Goal: Task Accomplishment & Management: Manage account settings

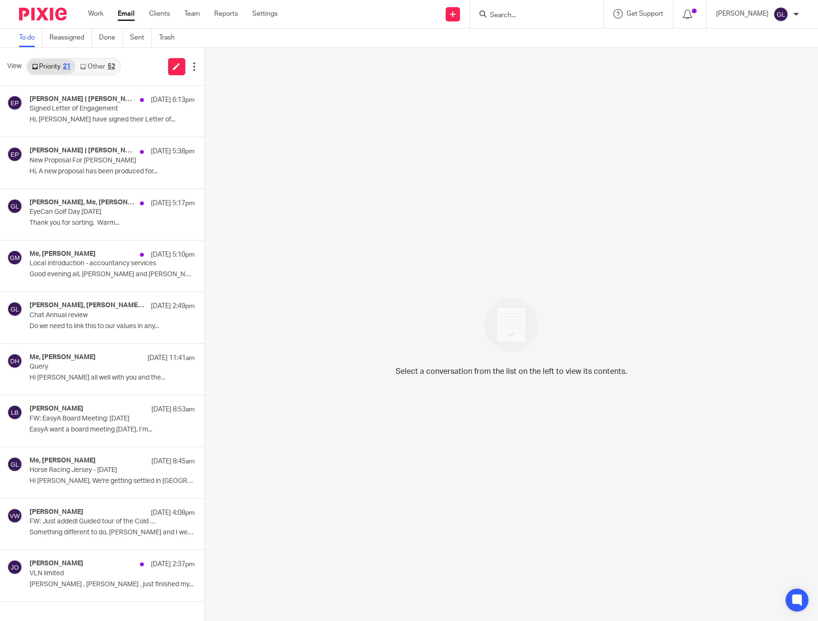
click at [92, 67] on link "Other 52" at bounding box center [97, 66] width 44 height 15
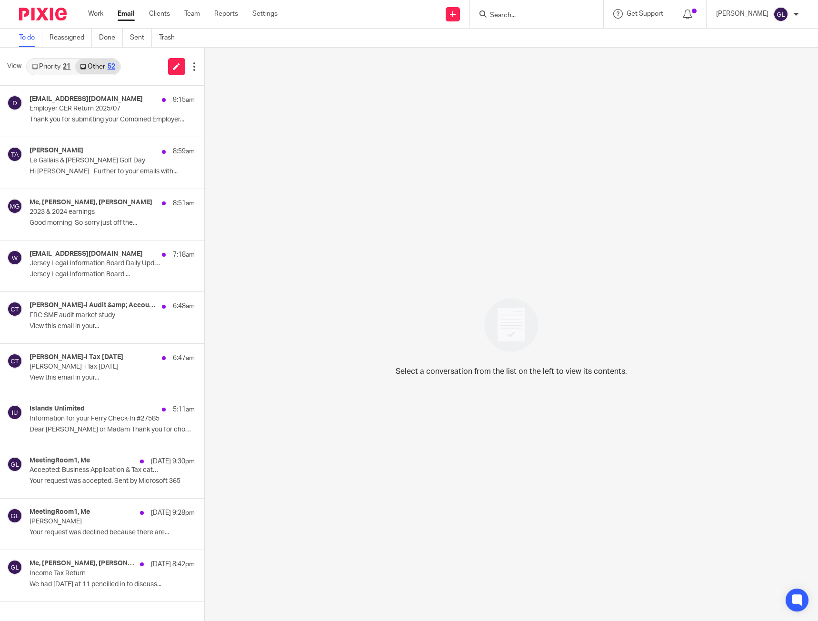
click at [47, 74] on div "Priority 21 Other 52" at bounding box center [73, 66] width 95 height 17
click at [47, 70] on link "Priority 21" at bounding box center [51, 66] width 48 height 15
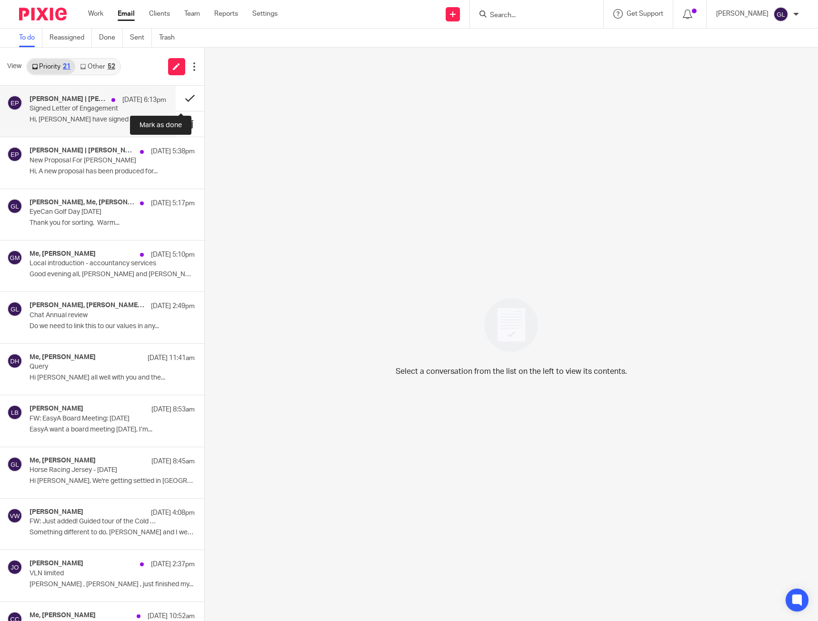
click at [183, 101] on button at bounding box center [190, 98] width 29 height 25
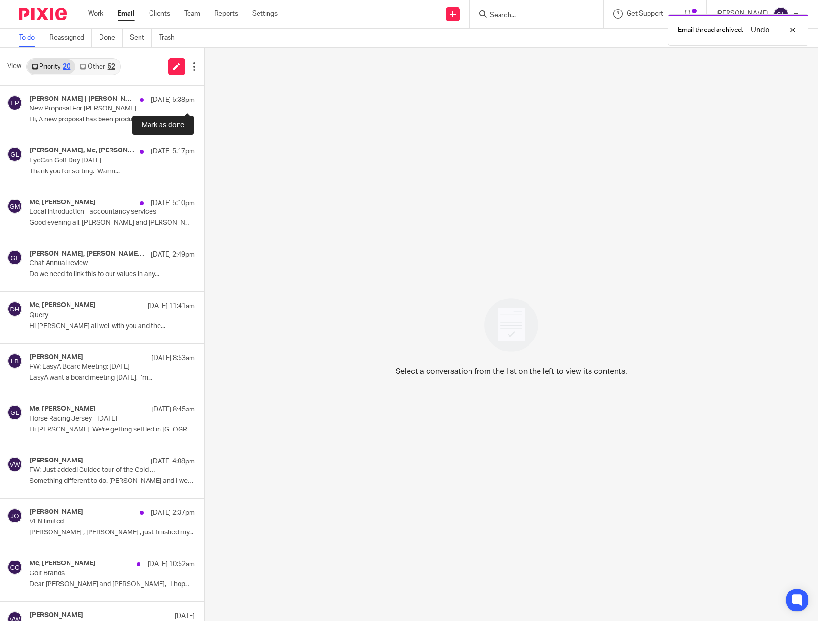
click at [204, 101] on button at bounding box center [208, 98] width 8 height 25
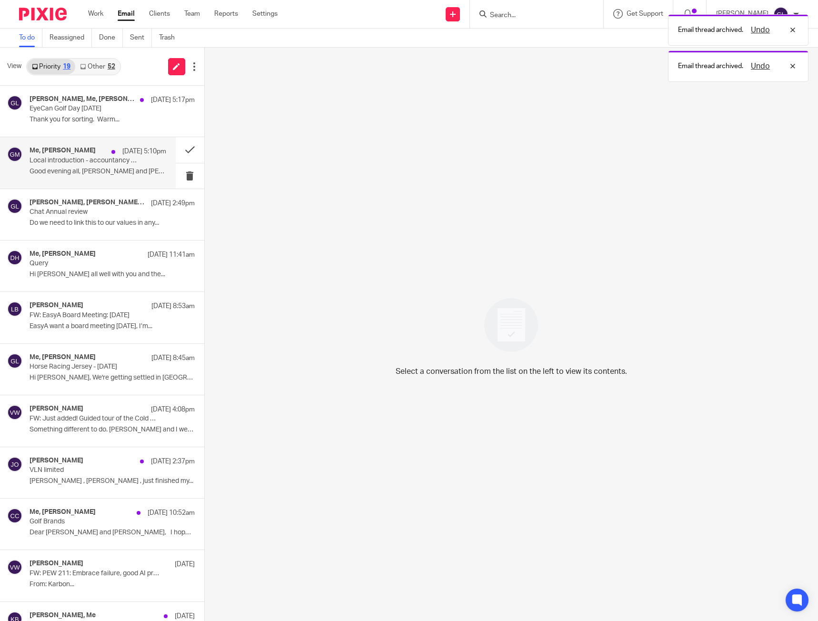
click at [130, 160] on p "Local introduction - accountancy services" at bounding box center [84, 161] width 109 height 8
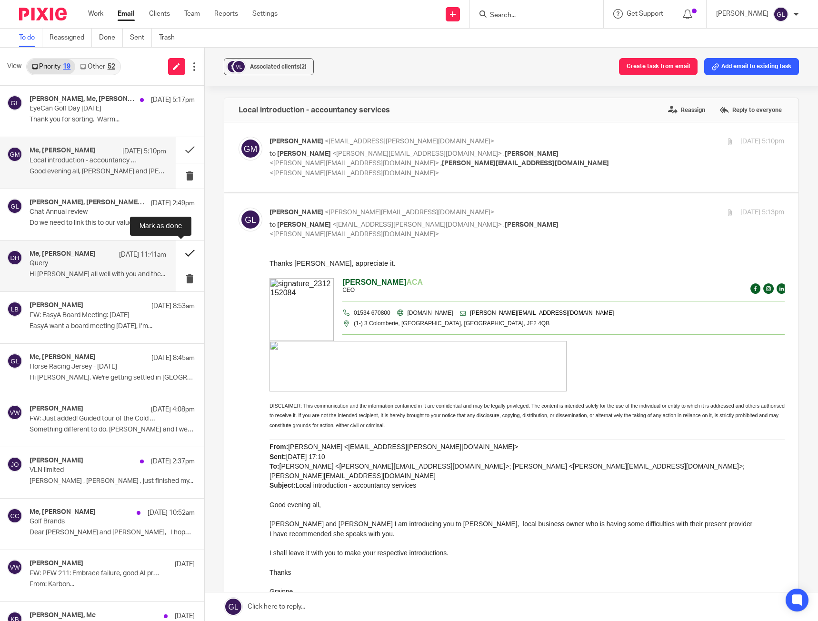
click at [180, 255] on button at bounding box center [190, 252] width 29 height 25
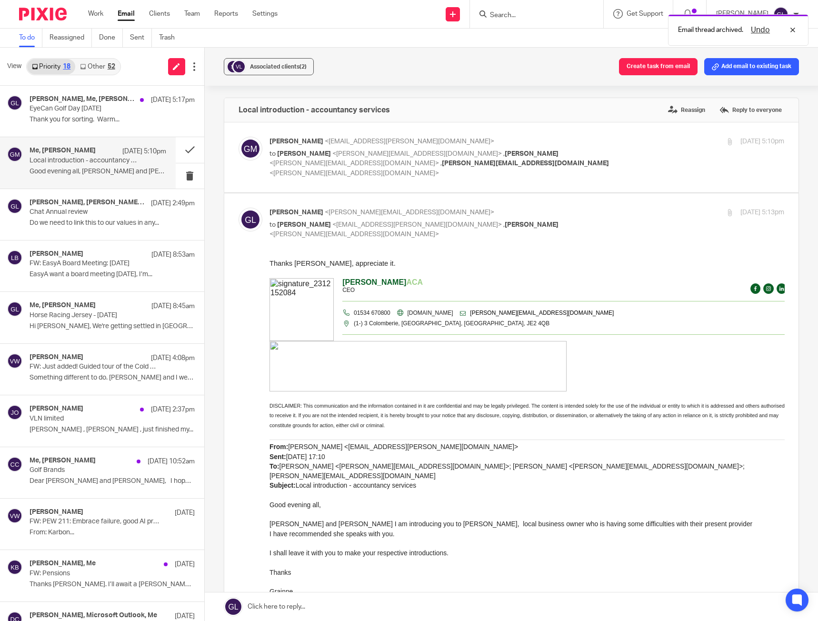
click at [105, 70] on link "Other 52" at bounding box center [97, 66] width 44 height 15
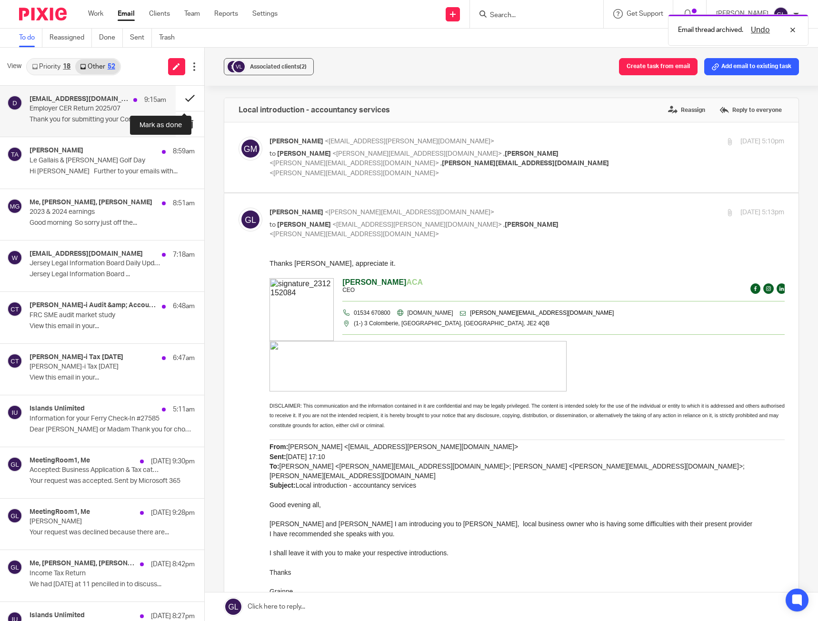
click at [184, 99] on button at bounding box center [190, 98] width 29 height 25
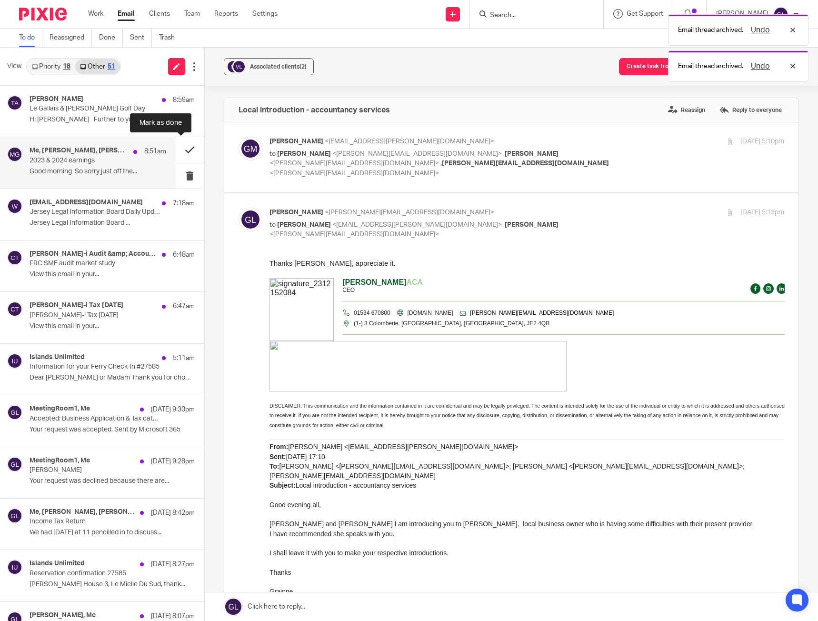
click at [179, 151] on button at bounding box center [190, 149] width 29 height 25
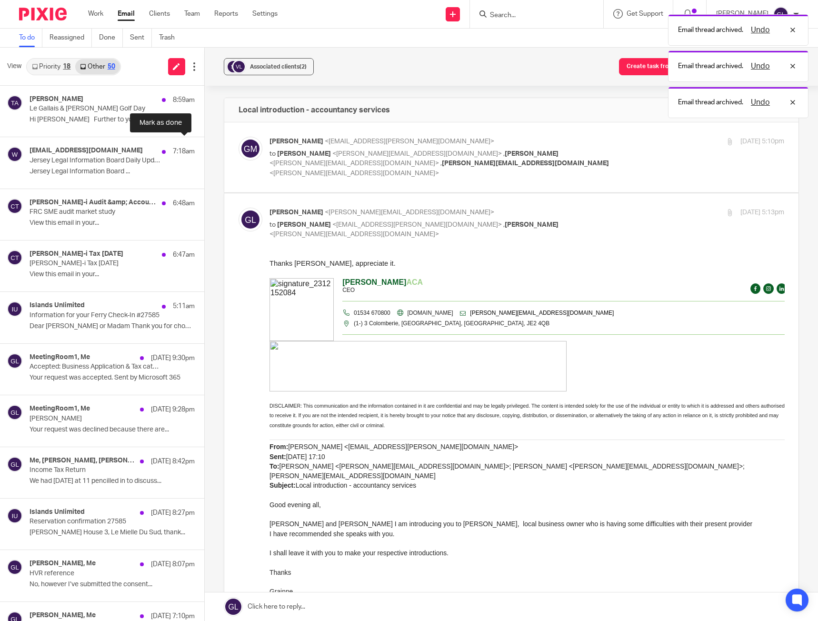
click at [204, 151] on button at bounding box center [208, 149] width 8 height 25
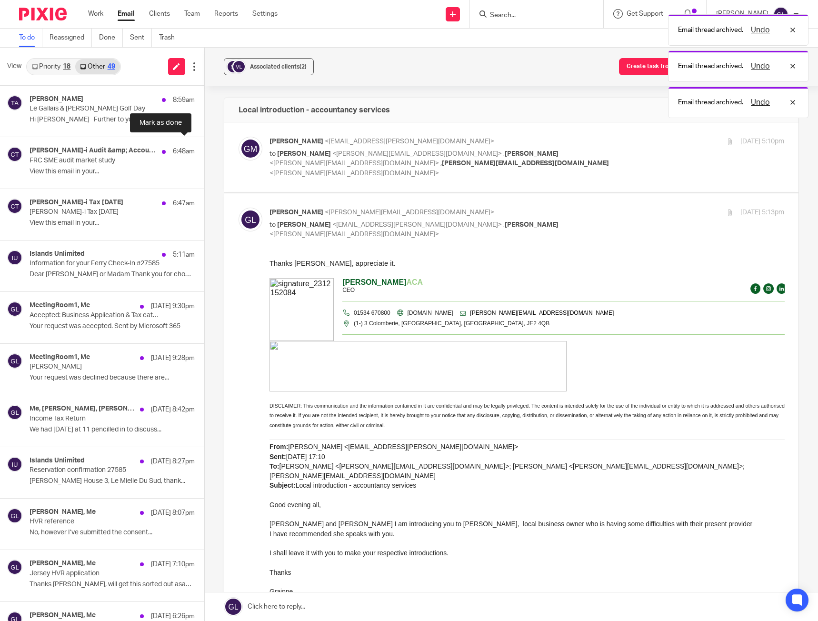
click at [204, 151] on button at bounding box center [208, 149] width 8 height 25
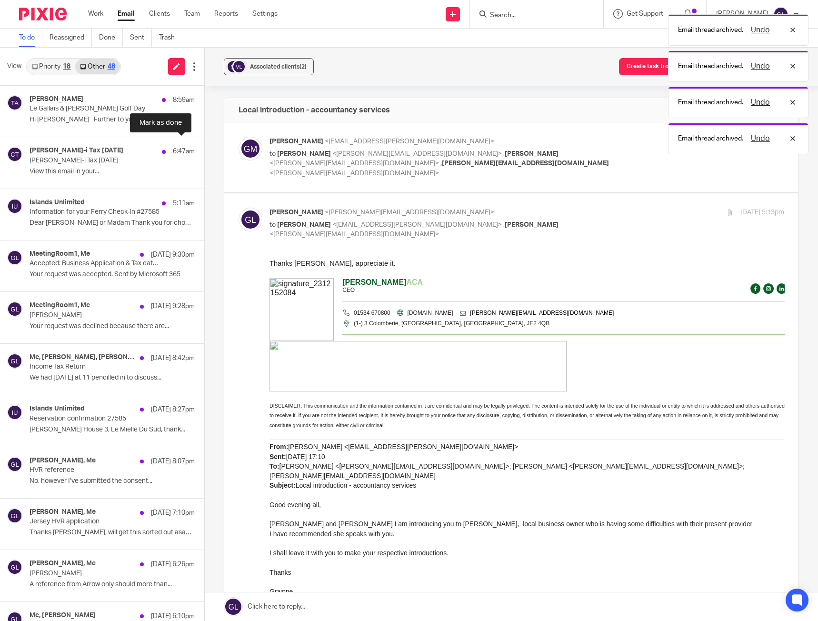
click at [204, 151] on button at bounding box center [208, 149] width 8 height 25
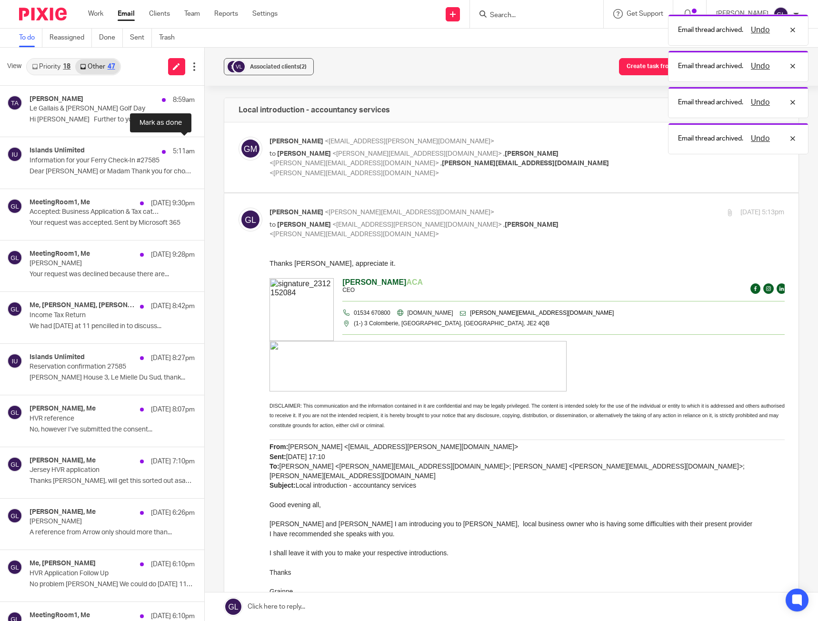
click at [204, 151] on button at bounding box center [208, 149] width 8 height 25
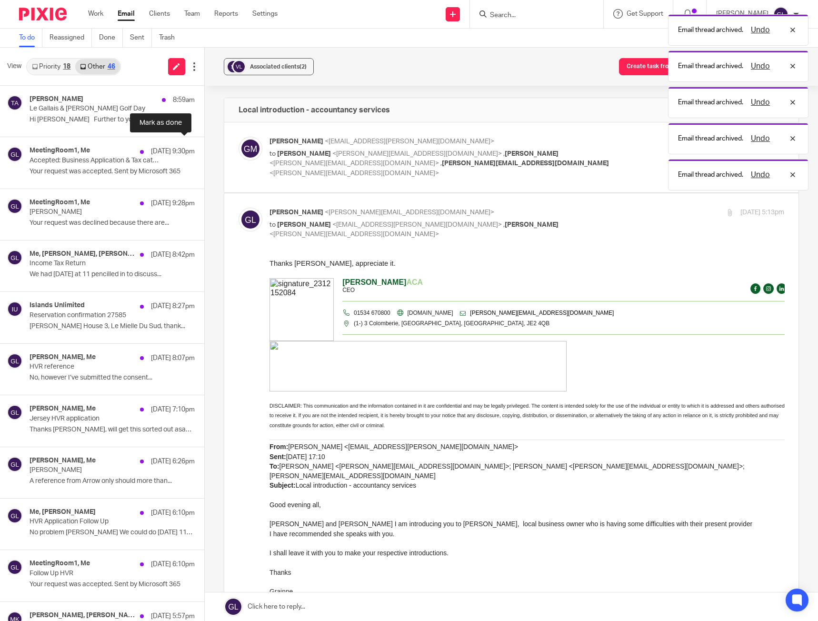
click at [204, 151] on button at bounding box center [208, 149] width 8 height 25
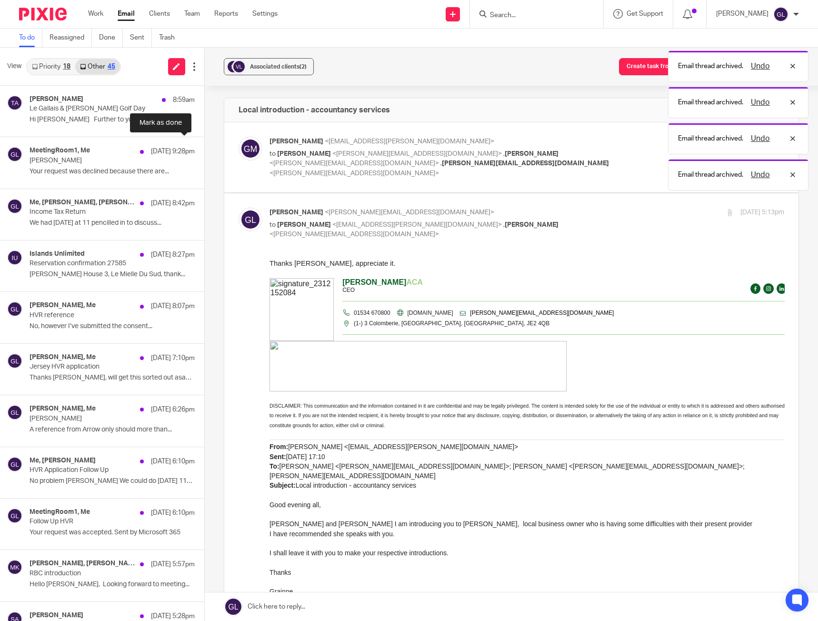
click at [204, 151] on button at bounding box center [208, 149] width 8 height 25
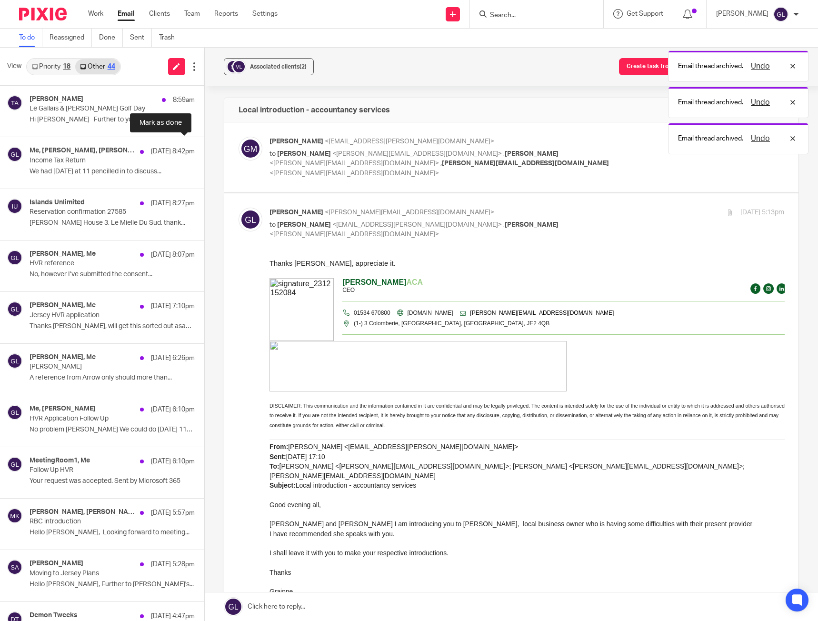
click at [204, 151] on button at bounding box center [208, 149] width 8 height 25
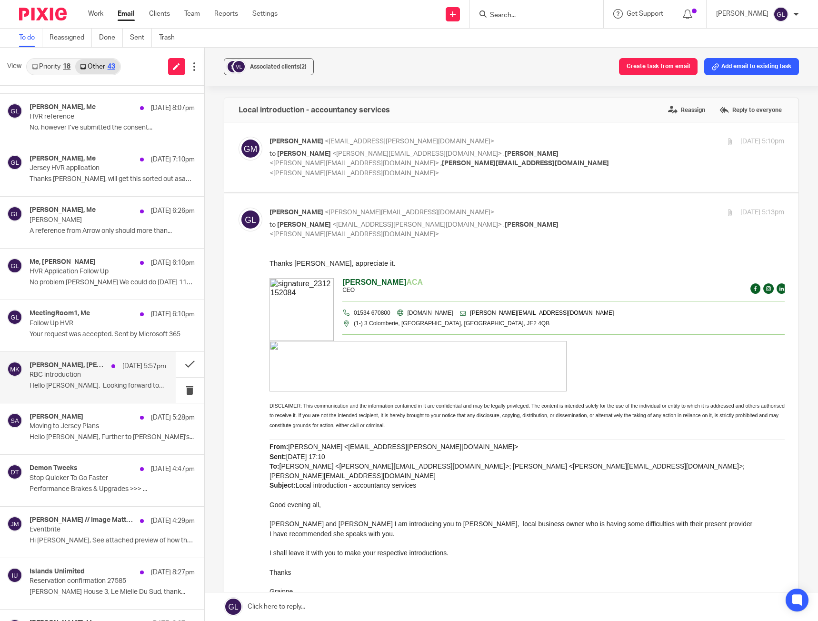
scroll to position [143, 0]
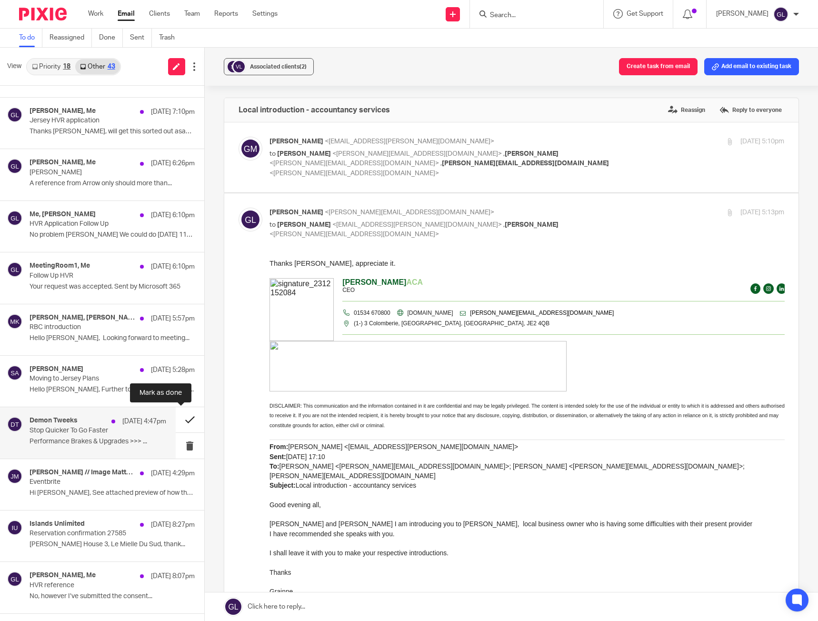
click at [189, 419] on button at bounding box center [190, 419] width 29 height 25
